Goal: Information Seeking & Learning: Understand process/instructions

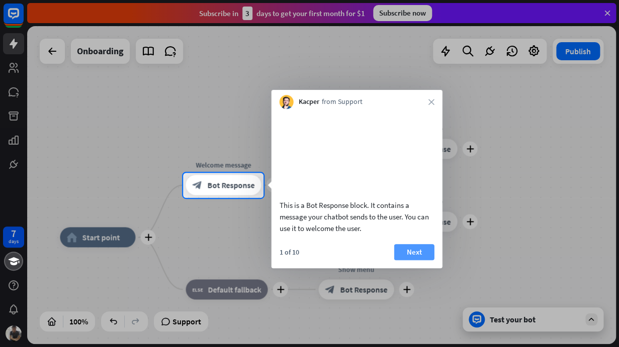
click at [423, 260] on button "Next" at bounding box center [414, 252] width 40 height 16
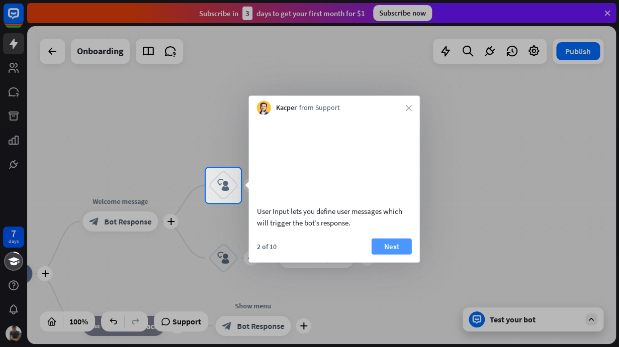
click at [398, 254] on button "Next" at bounding box center [392, 246] width 40 height 16
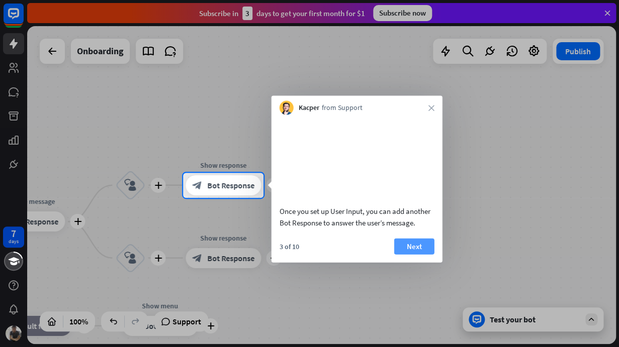
click at [413, 254] on button "Next" at bounding box center [414, 246] width 40 height 16
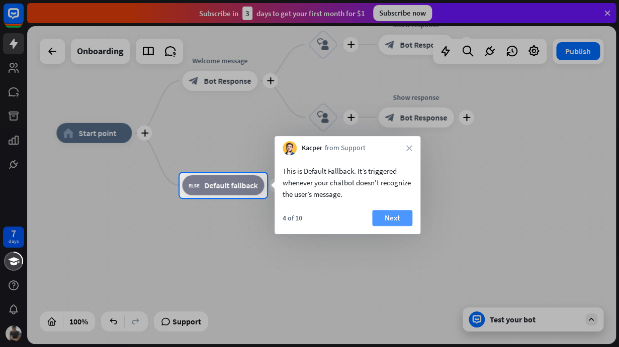
click at [400, 216] on button "Next" at bounding box center [392, 218] width 40 height 16
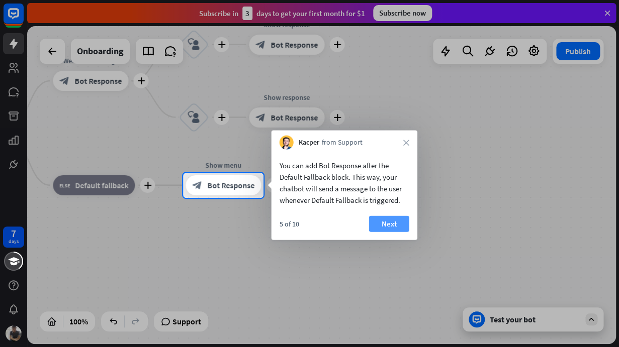
click at [387, 221] on button "Next" at bounding box center [389, 224] width 40 height 16
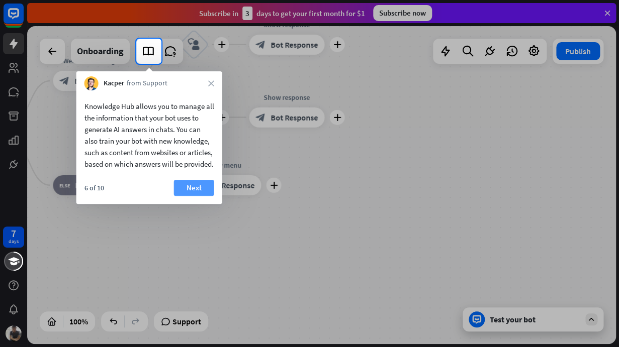
click at [199, 196] on button "Next" at bounding box center [194, 188] width 40 height 16
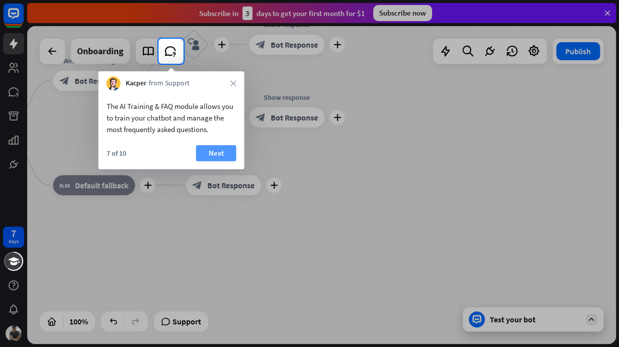
click at [225, 152] on button "Next" at bounding box center [216, 153] width 40 height 16
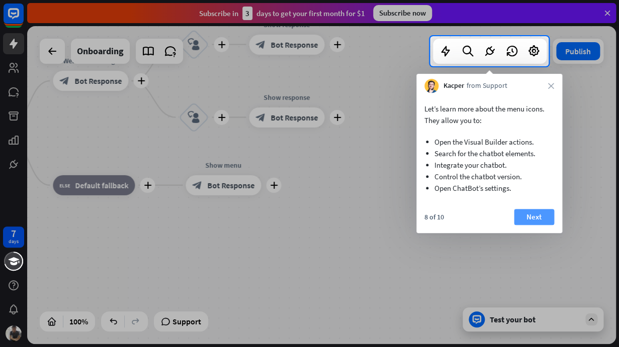
click at [540, 223] on button "Next" at bounding box center [534, 217] width 40 height 16
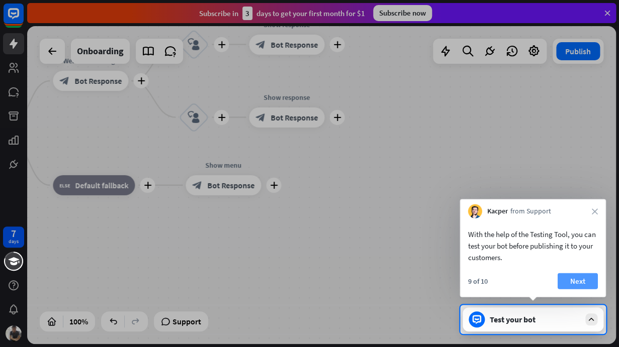
click at [580, 282] on button "Next" at bounding box center [578, 282] width 40 height 16
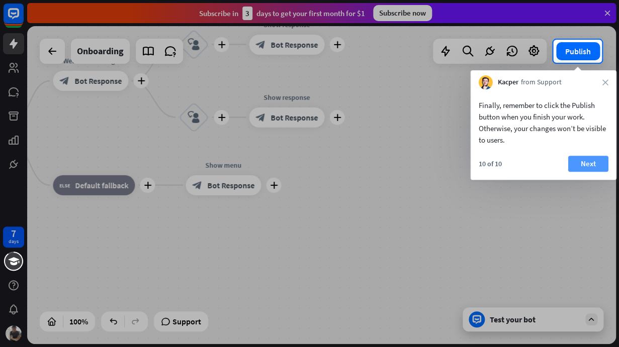
click at [595, 161] on button "Next" at bounding box center [588, 164] width 40 height 16
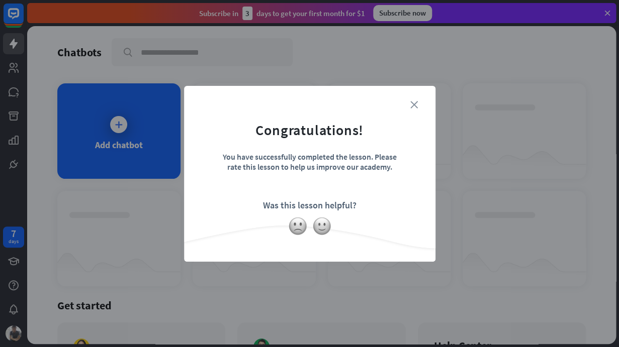
click at [413, 104] on icon "close" at bounding box center [414, 105] width 8 height 8
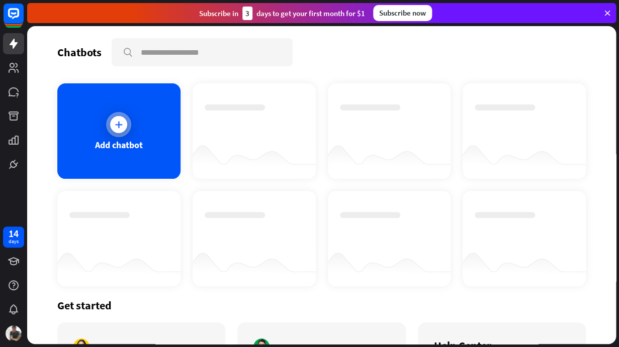
click at [121, 126] on icon at bounding box center [119, 125] width 10 height 10
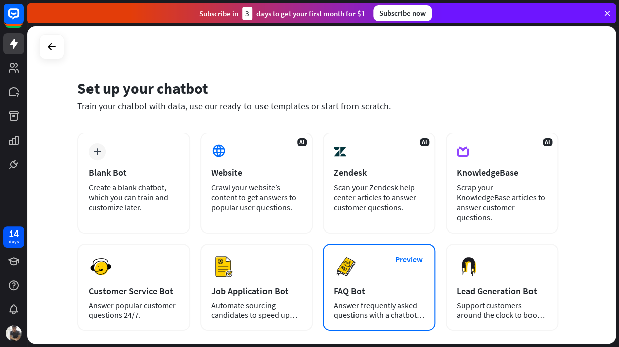
click at [372, 291] on div "Preview FAQ Bot [PERSON_NAME] frequently asked questions with a chatbot and sav…" at bounding box center [379, 287] width 113 height 87
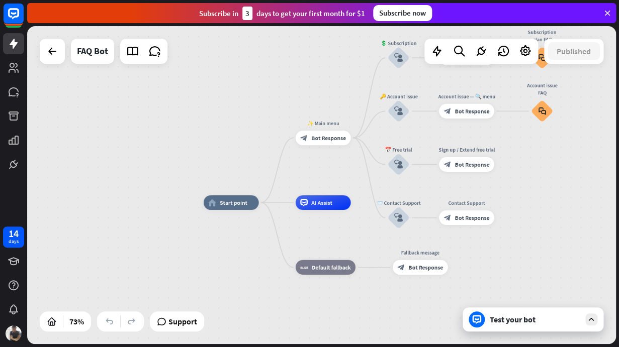
click at [592, 319] on icon at bounding box center [591, 319] width 9 height 9
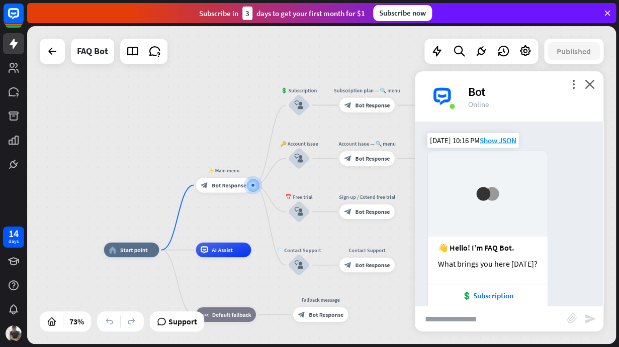
scroll to position [84, 0]
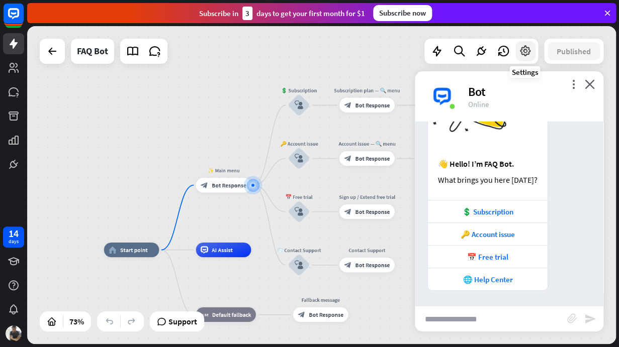
click at [522, 53] on icon at bounding box center [525, 51] width 13 height 13
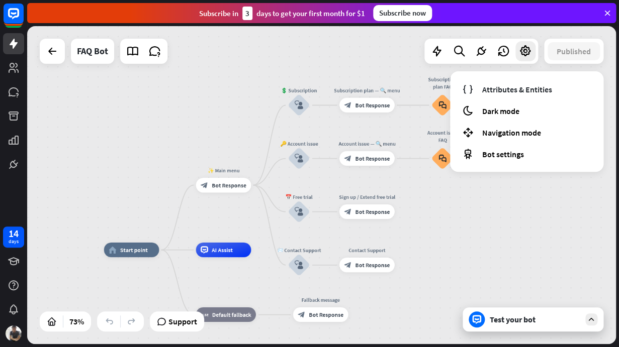
click at [454, 240] on div "home_2 Start point ✨ Main menu block_bot_response Bot Response 💲 Subscription b…" at bounding box center [321, 185] width 589 height 318
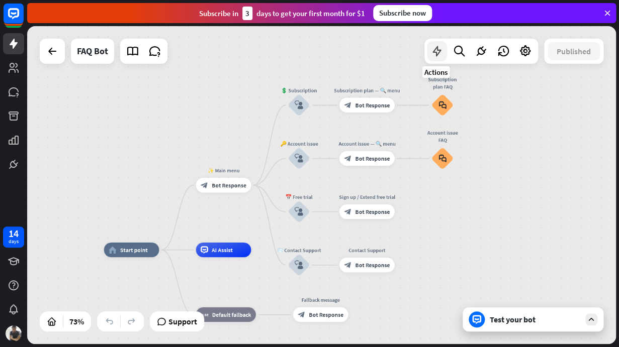
click at [437, 52] on icon at bounding box center [436, 51] width 13 height 13
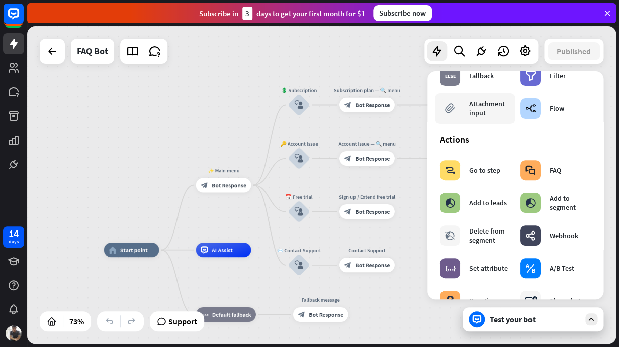
scroll to position [0, 0]
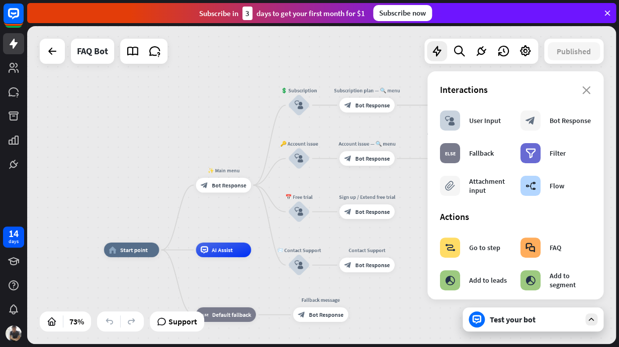
click at [102, 157] on div "home_2 Start point ✨ Main menu block_bot_response Bot Response 💲 Subscription b…" at bounding box center [321, 185] width 589 height 318
click at [13, 332] on img at bounding box center [14, 334] width 16 height 16
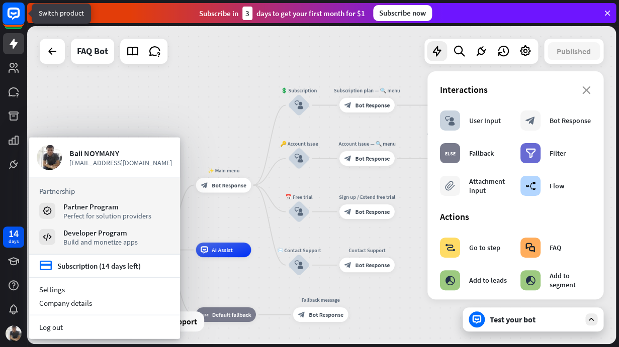
click at [15, 15] on rect at bounding box center [14, 14] width 22 height 22
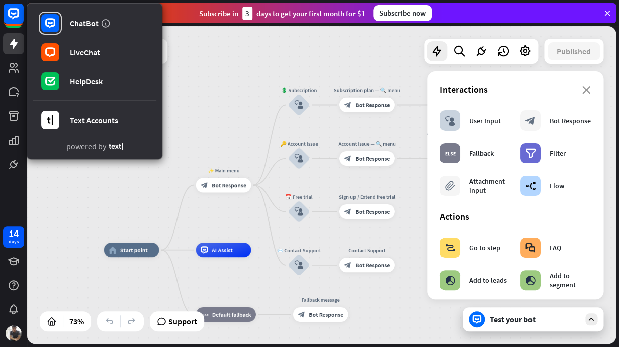
click at [232, 50] on div "home_2 Start point ✨ Main menu block_bot_response Bot Response 💲 Subscription b…" at bounding box center [321, 185] width 589 height 318
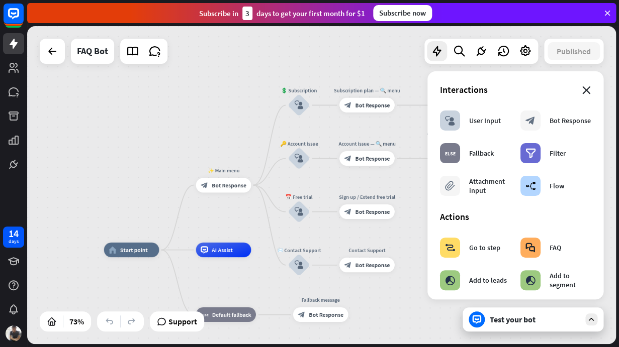
click at [585, 93] on icon "close" at bounding box center [586, 90] width 9 height 8
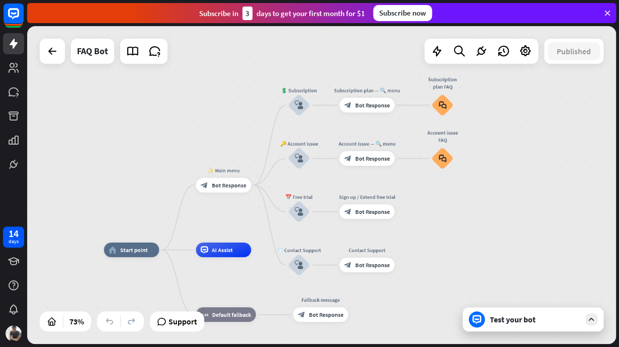
click at [593, 322] on icon at bounding box center [591, 319] width 9 height 9
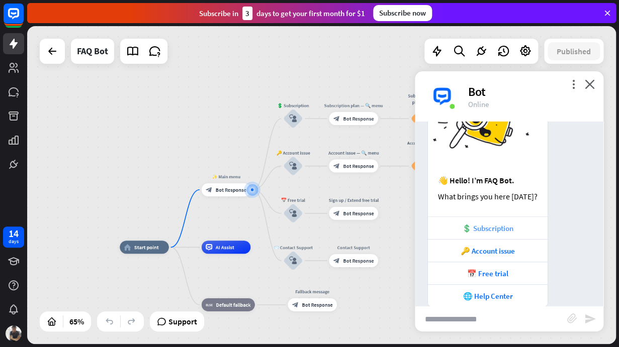
scroll to position [84, 0]
